Goal: Task Accomplishment & Management: Complete application form

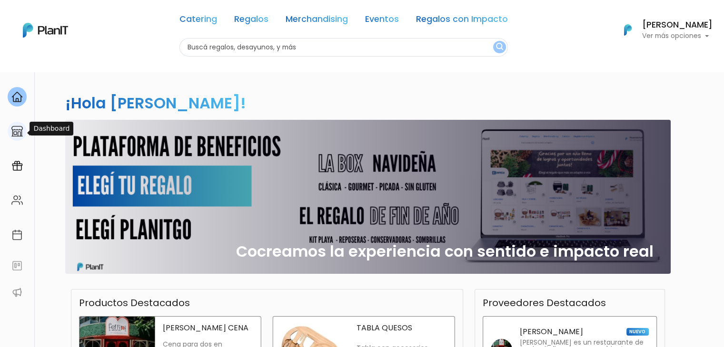
click at [9, 131] on div at bounding box center [17, 132] width 19 height 20
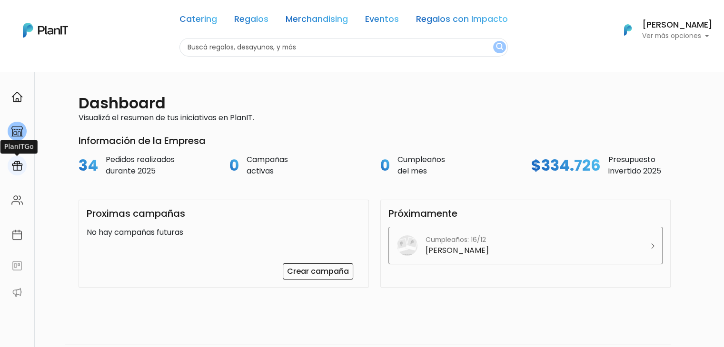
click at [20, 172] on img at bounding box center [16, 165] width 11 height 11
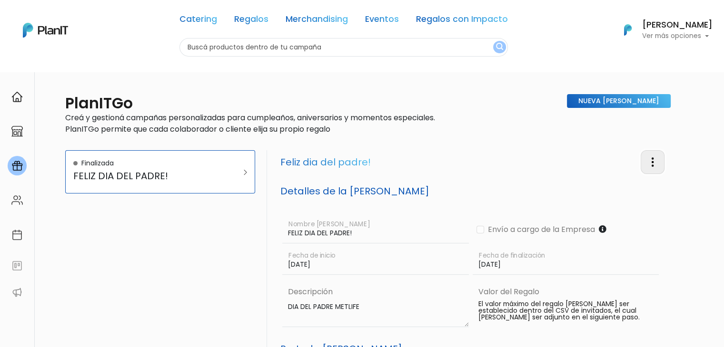
click at [650, 160] on img "button" at bounding box center [652, 162] width 11 height 11
click at [630, 187] on link "Editar Campaña" at bounding box center [611, 189] width 105 height 21
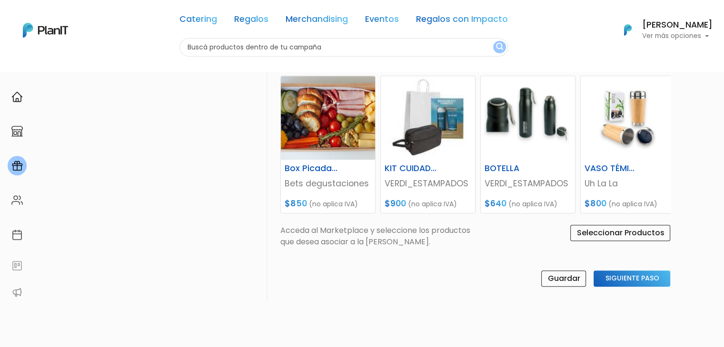
scroll to position [508, 0]
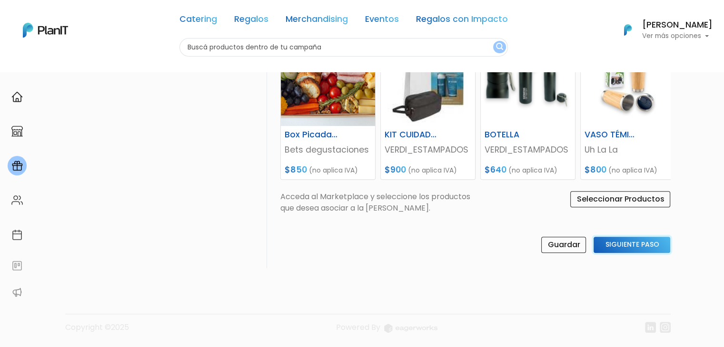
click at [614, 240] on input "Siguiente Paso" at bounding box center [631, 245] width 77 height 16
select select "custom"
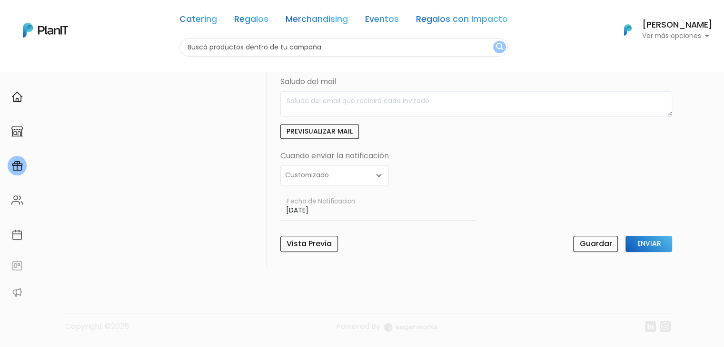
scroll to position [451, 0]
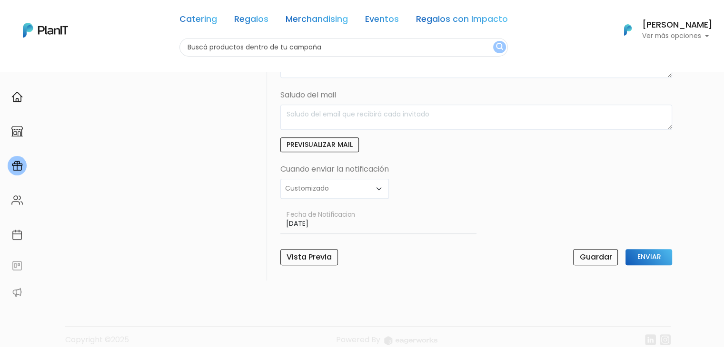
click at [312, 209] on input "10/10/2025" at bounding box center [378, 220] width 196 height 28
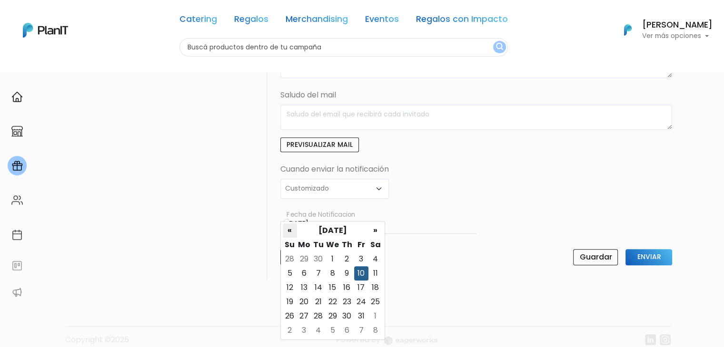
click at [290, 229] on th "«" at bounding box center [290, 231] width 14 height 14
click at [360, 257] on td "1" at bounding box center [361, 259] width 14 height 14
type input "01/08/2025"
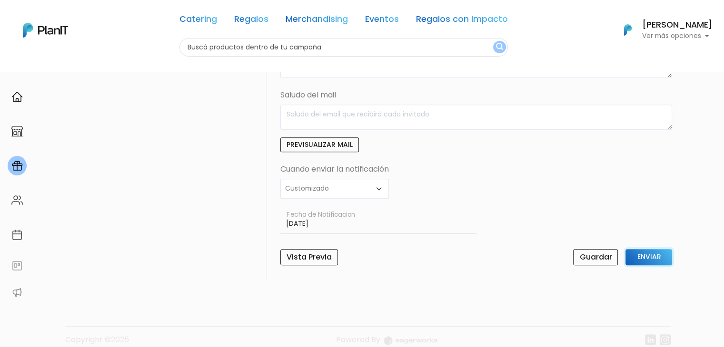
click at [653, 249] on input "Enviar" at bounding box center [648, 257] width 47 height 16
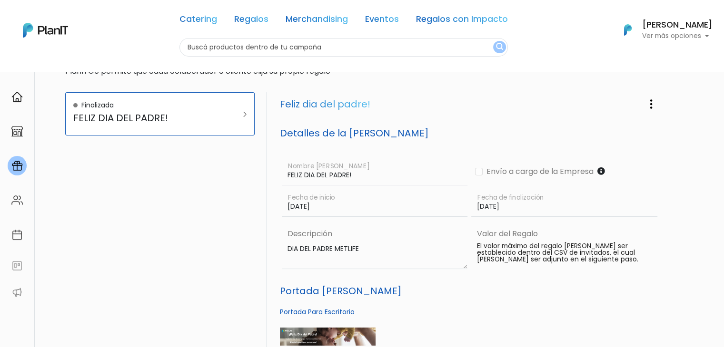
scroll to position [0, 0]
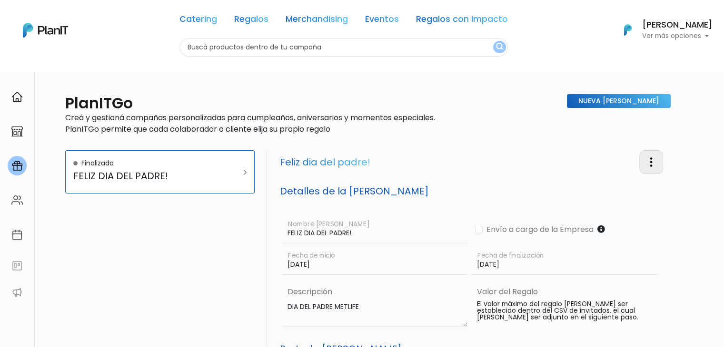
click at [651, 166] on img "button" at bounding box center [650, 162] width 11 height 11
click at [628, 191] on link "Editar Campaña" at bounding box center [610, 189] width 105 height 21
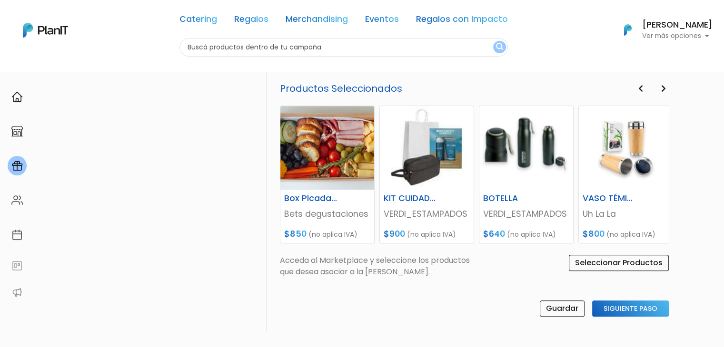
scroll to position [508, 0]
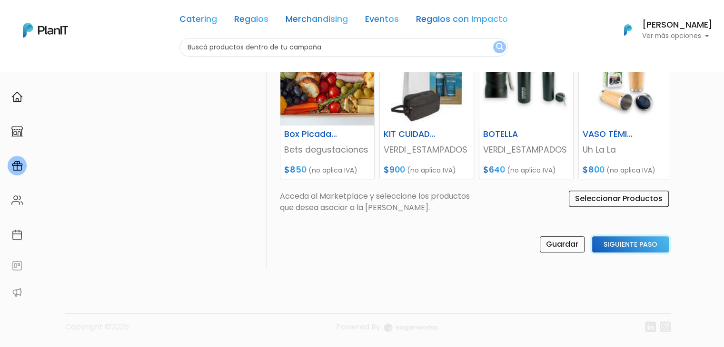
click at [621, 236] on input "Siguiente Paso" at bounding box center [630, 244] width 77 height 16
select select "custom"
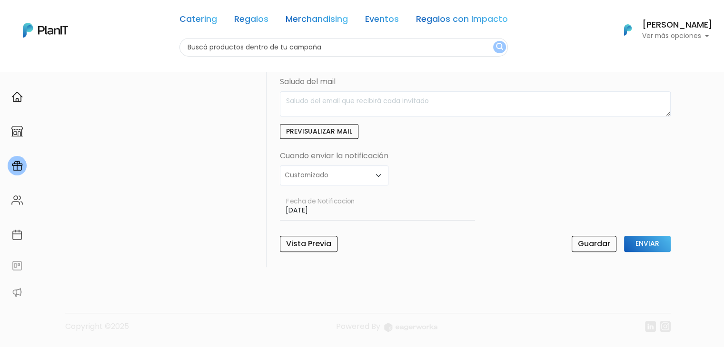
scroll to position [451, 0]
